Goal: Task Accomplishment & Management: Use online tool/utility

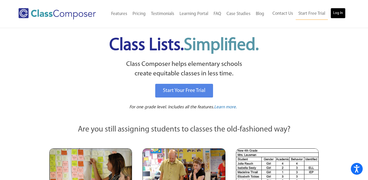
click at [337, 13] on link "Log In" at bounding box center [338, 13] width 15 height 11
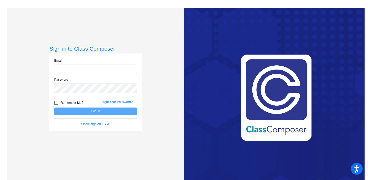
type input "elizabeth.gomez@svusd.org"
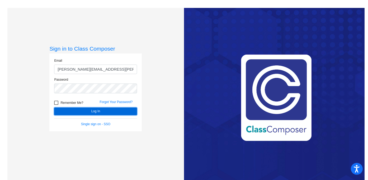
click at [101, 110] on button "Log In" at bounding box center [95, 112] width 83 height 8
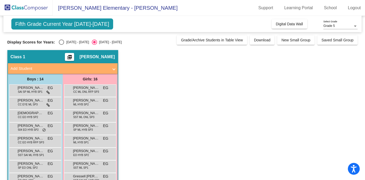
click at [62, 42] on div "Select an option" at bounding box center [61, 42] width 5 height 5
click at [62, 45] on input "2024 - 2025" at bounding box center [61, 45] width 0 height 0
radio input "true"
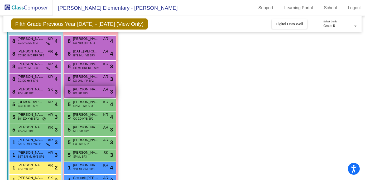
scroll to position [50, 0]
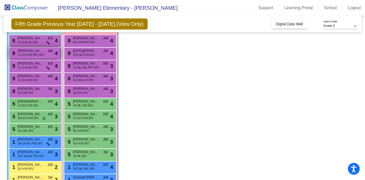
click at [36, 53] on span "CC EO HYB RFP SP3" at bounding box center [31, 55] width 26 height 4
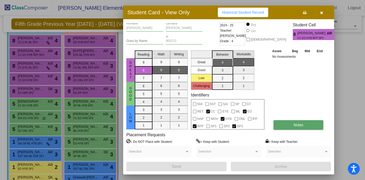
click at [292, 124] on button "Notes" at bounding box center [299, 125] width 50 height 10
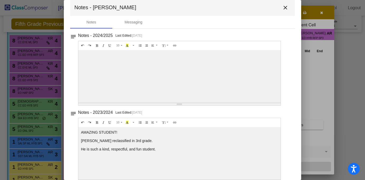
scroll to position [0, 0]
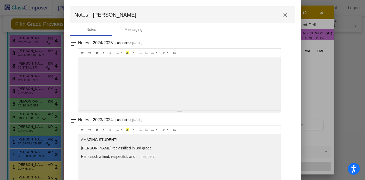
click at [285, 13] on mat-icon "close" at bounding box center [285, 15] width 6 height 6
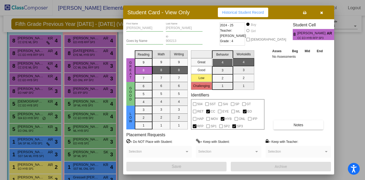
click at [323, 13] on icon "button" at bounding box center [321, 13] width 3 height 4
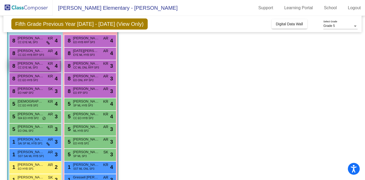
click at [37, 66] on span "Matthew Belanger" at bounding box center [31, 63] width 26 height 5
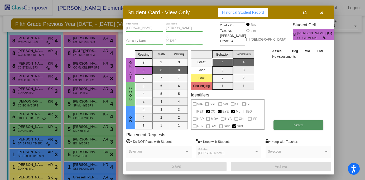
click at [296, 126] on span "Notes" at bounding box center [299, 125] width 10 height 4
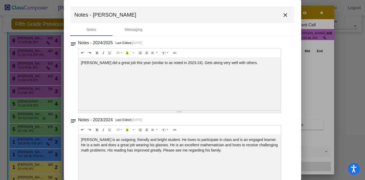
click at [282, 15] on mat-icon "close" at bounding box center [285, 15] width 6 height 6
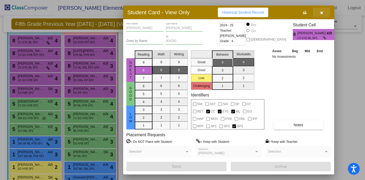
click at [321, 13] on icon "button" at bounding box center [321, 13] width 3 height 4
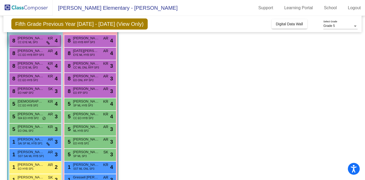
click at [32, 44] on span "CC EYE ML SP3" at bounding box center [28, 42] width 20 height 4
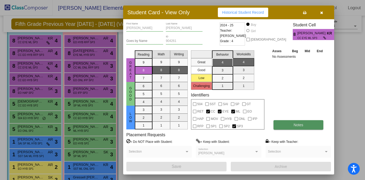
click at [294, 123] on span "Notes" at bounding box center [299, 125] width 10 height 4
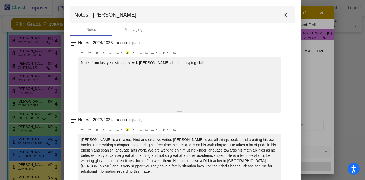
click at [283, 15] on mat-icon "close" at bounding box center [285, 15] width 6 height 6
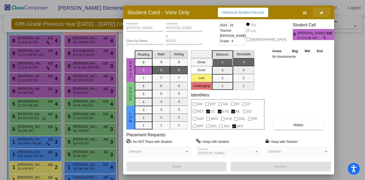
click at [323, 14] on button "button" at bounding box center [321, 13] width 17 height 10
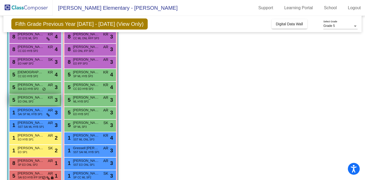
scroll to position [84, 0]
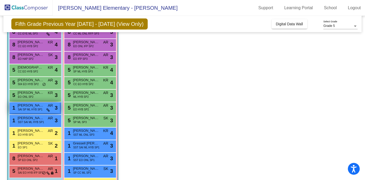
click at [48, 110] on icon at bounding box center [47, 110] width 3 height 4
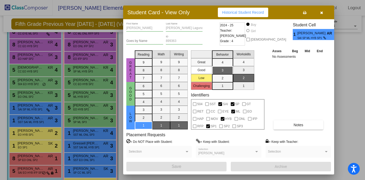
scroll to position [0, 0]
click at [321, 13] on icon "button" at bounding box center [321, 13] width 3 height 4
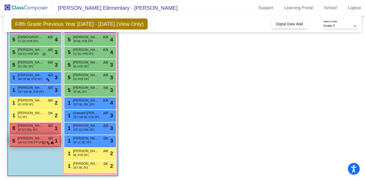
scroll to position [115, 0]
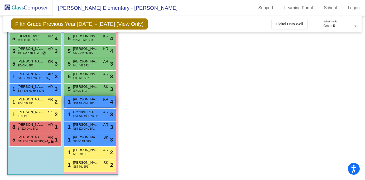
click at [86, 101] on span "Almalya Quintana Flores" at bounding box center [86, 99] width 26 height 5
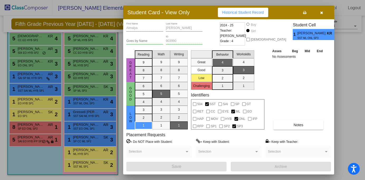
click at [322, 15] on icon "button" at bounding box center [321, 13] width 3 height 4
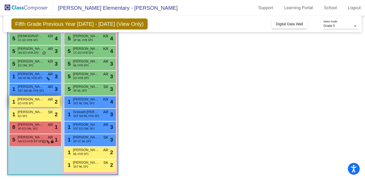
click at [40, 104] on div "1 Jacob Marroquin EO HYB SP1 AR lock do_not_disturb_alt 2" at bounding box center [35, 101] width 50 height 11
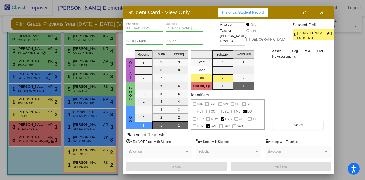
click at [38, 78] on div at bounding box center [182, 90] width 365 height 180
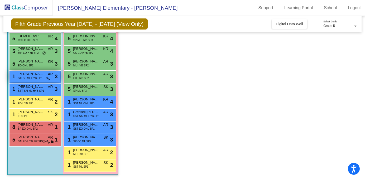
click at [38, 79] on span "SAI SP ML HYB SP1" at bounding box center [30, 78] width 25 height 4
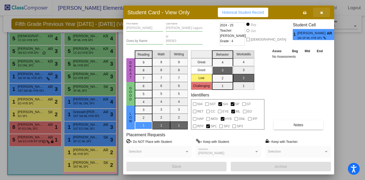
click at [324, 13] on button "button" at bounding box center [321, 13] width 17 height 10
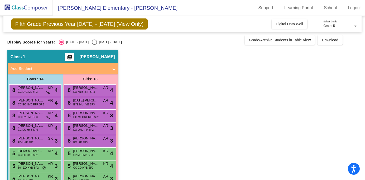
scroll to position [0, 0]
click at [297, 24] on span "Digital Data Wall" at bounding box center [289, 24] width 27 height 4
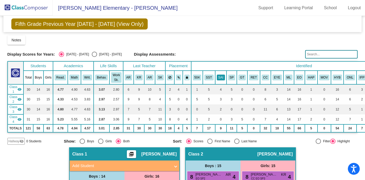
click at [223, 78] on button "SAI" at bounding box center [221, 78] width 8 height 6
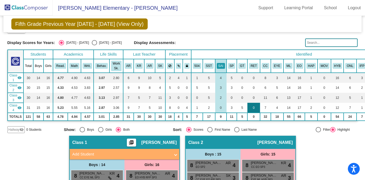
scroll to position [13, 0]
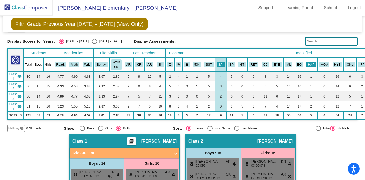
click at [311, 65] on button "HAP" at bounding box center [312, 65] width 10 height 6
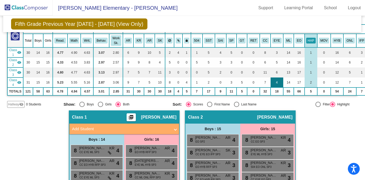
scroll to position [0, 0]
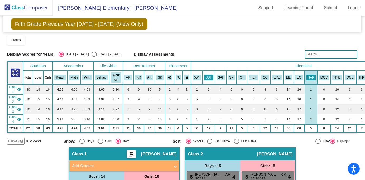
click at [209, 78] on button "SST" at bounding box center [208, 78] width 9 height 6
